Goal: Communication & Community: Answer question/provide support

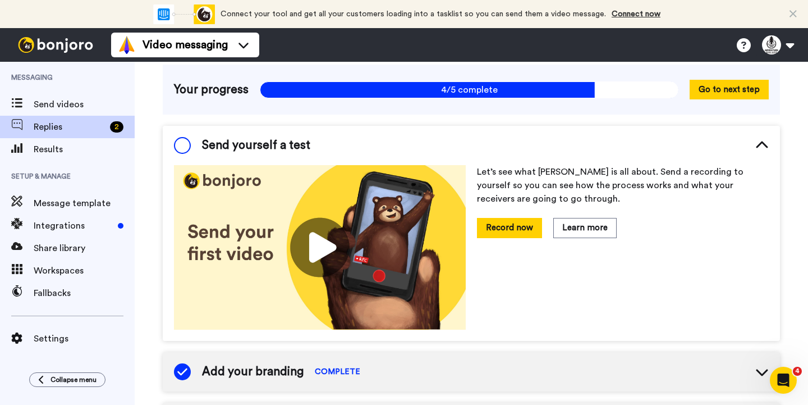
click at [70, 123] on span "Replies" at bounding box center [70, 126] width 72 height 13
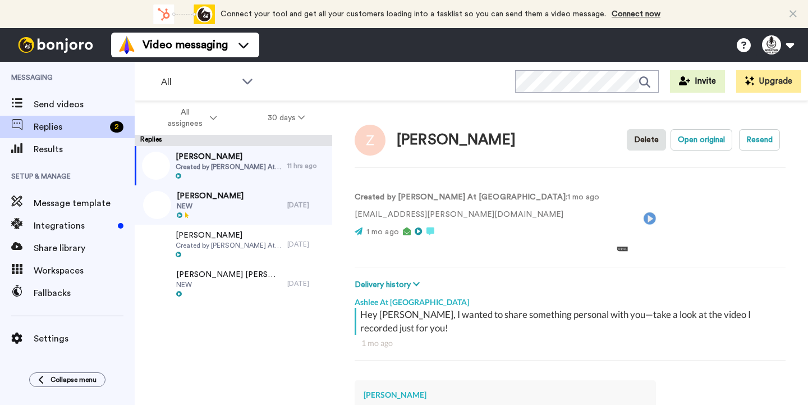
click at [246, 207] on div "[PERSON_NAME] NEW" at bounding box center [211, 204] width 153 height 39
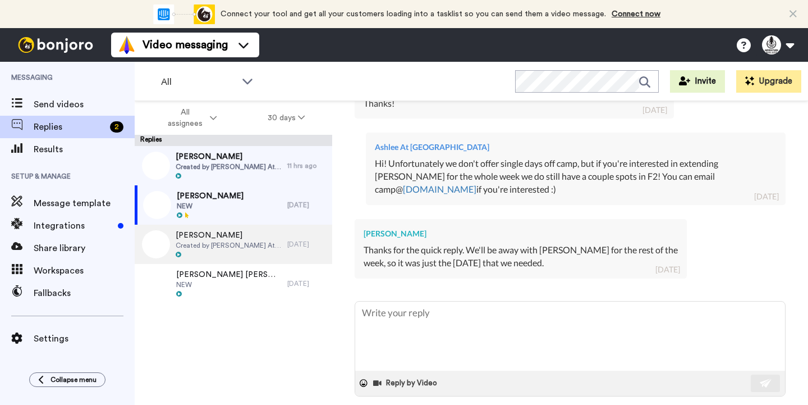
scroll to position [688, 0]
click at [256, 244] on span "Created by [PERSON_NAME] At [GEOGRAPHIC_DATA]" at bounding box center [229, 245] width 106 height 9
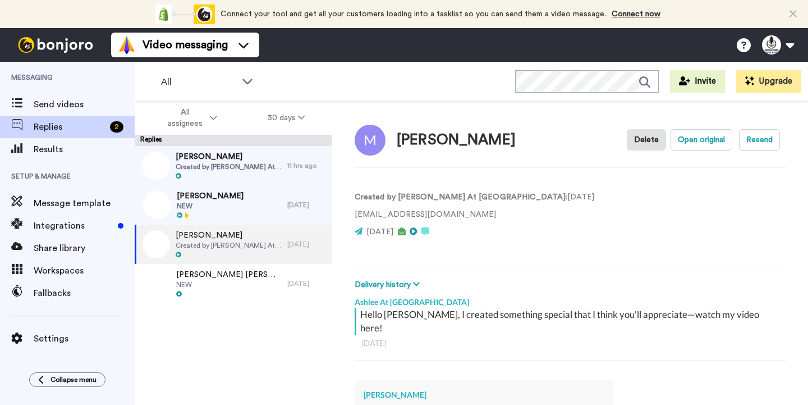
scroll to position [235, 0]
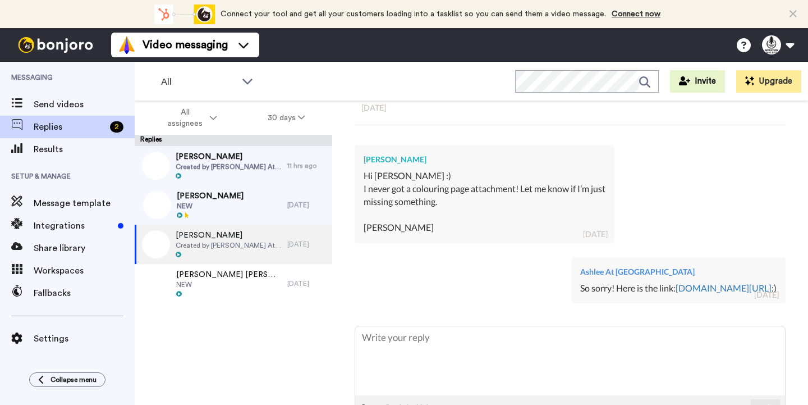
drag, startPoint x: 384, startPoint y: 273, endPoint x: 777, endPoint y: 271, distance: 392.2
click at [777, 271] on div "[PERSON_NAME] At [GEOGRAPHIC_DATA] So sorry! Here is the link: [DOMAIN_NAME][UR…" at bounding box center [678, 280] width 214 height 47
copy div "So sorry! Here is the link: [DOMAIN_NAME][URL] :)"
click at [244, 169] on span "Created by [PERSON_NAME] At [GEOGRAPHIC_DATA]" at bounding box center [229, 166] width 106 height 9
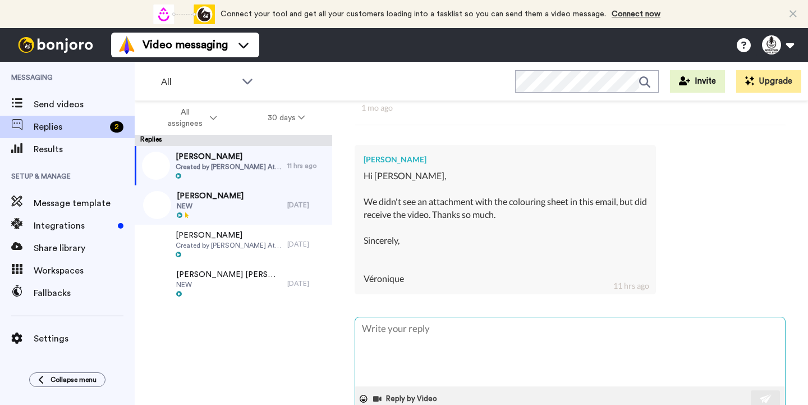
click at [412, 333] on textarea at bounding box center [570, 351] width 430 height 69
paste textarea "So sorry! Here is the link: [DOMAIN_NAME][URL] :)"
type textarea "x"
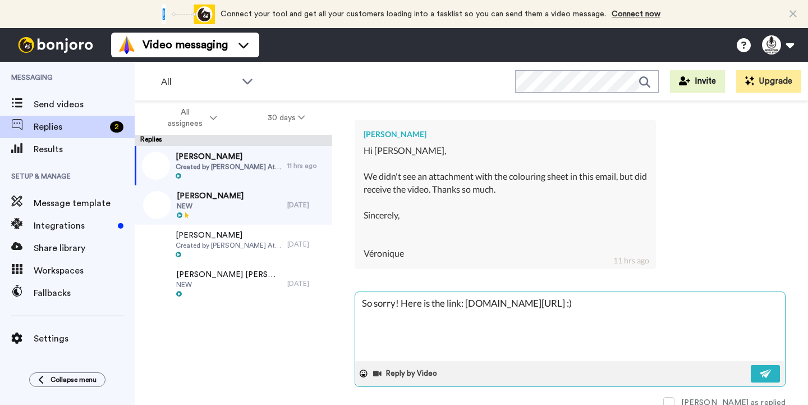
scroll to position [260, 0]
type textarea "So sorry! Here is the link: [DOMAIN_NAME][URL] :)"
click at [768, 370] on img at bounding box center [766, 373] width 12 height 9
type textarea "x"
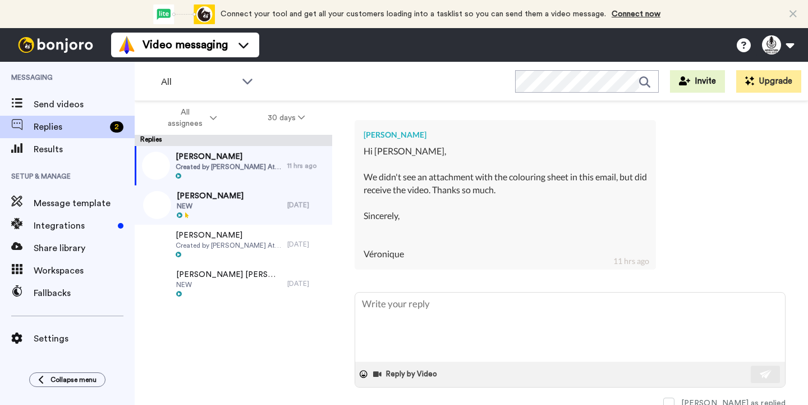
click at [265, 207] on div "[PERSON_NAME] NEW" at bounding box center [211, 204] width 153 height 39
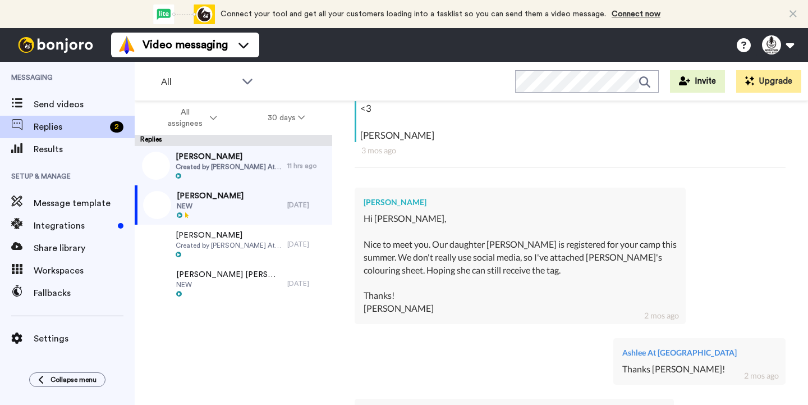
type textarea "x"
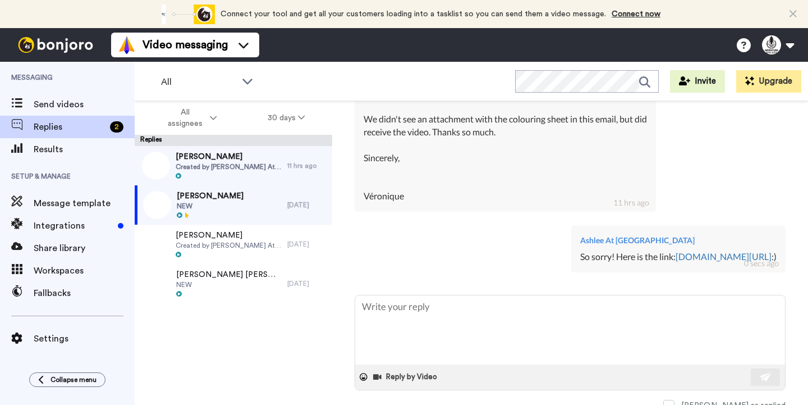
scroll to position [384, 0]
